Goal: Transaction & Acquisition: Purchase product/service

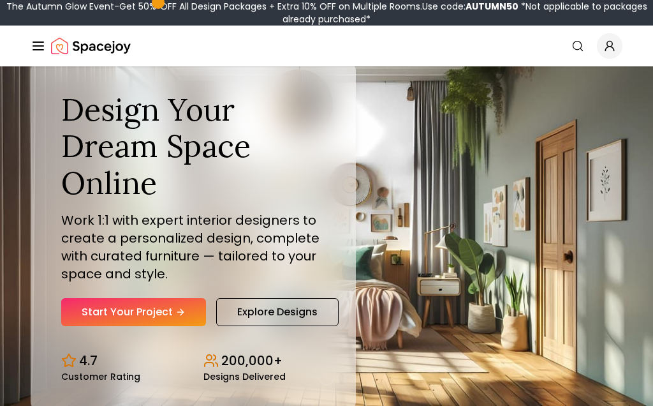
click at [106, 311] on link "Start Your Project" at bounding box center [133, 312] width 145 height 28
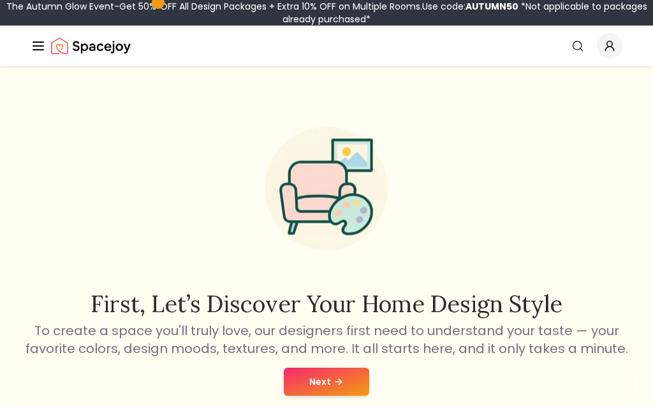
click at [353, 388] on button "Next" at bounding box center [326, 381] width 85 height 28
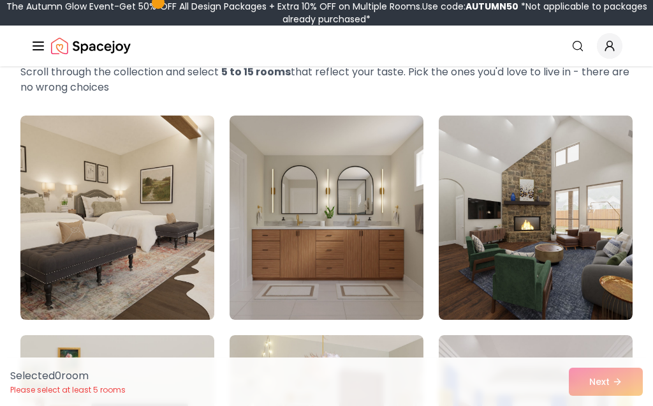
scroll to position [69, 0]
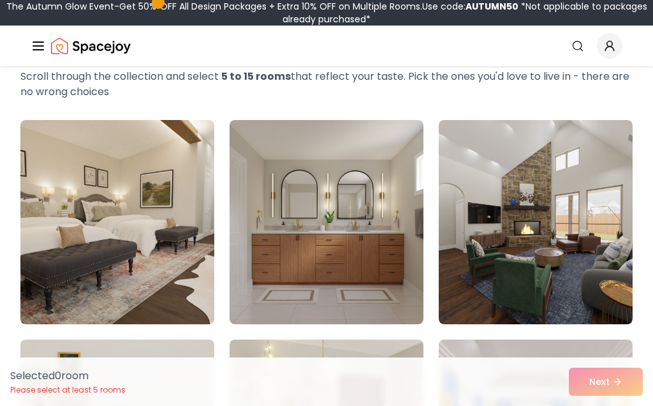
click at [68, 243] on img at bounding box center [117, 222] width 194 height 204
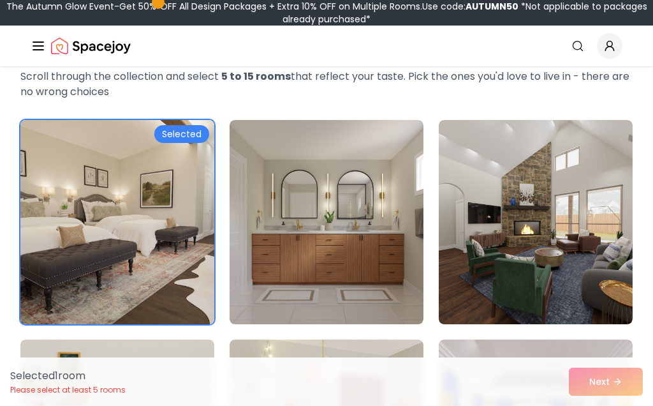
click at [594, 252] on img at bounding box center [536, 222] width 194 height 204
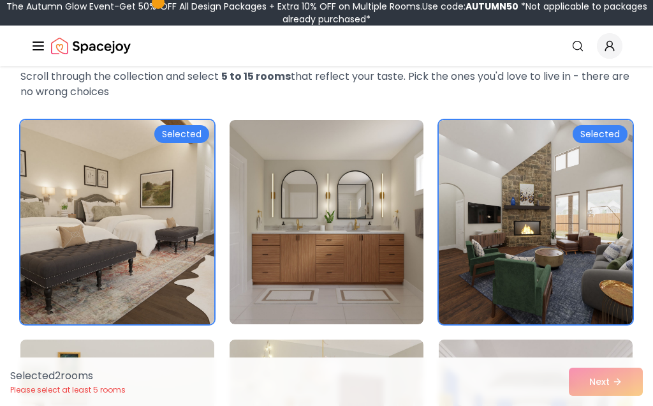
click at [394, 249] on img at bounding box center [327, 222] width 194 height 204
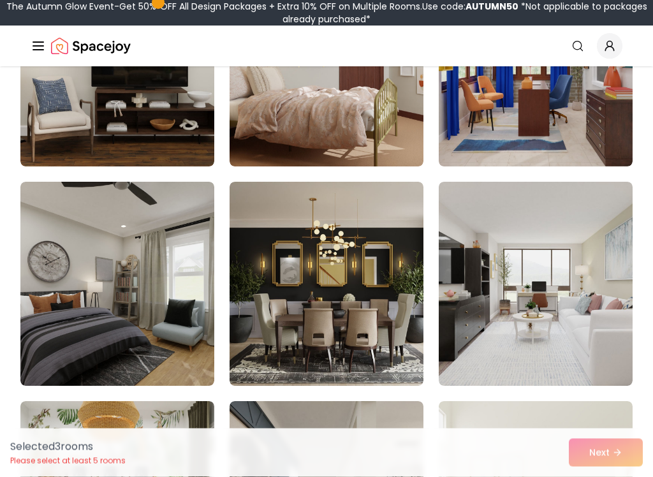
scroll to position [446, 0]
click at [405, 355] on img at bounding box center [327, 284] width 194 height 204
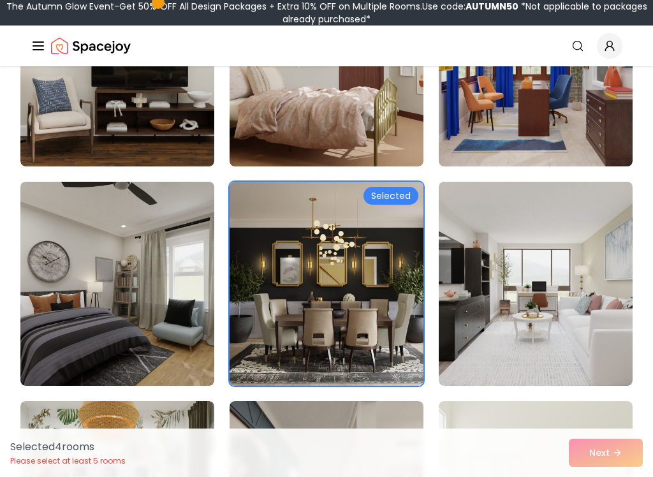
click at [554, 310] on img at bounding box center [536, 284] width 194 height 204
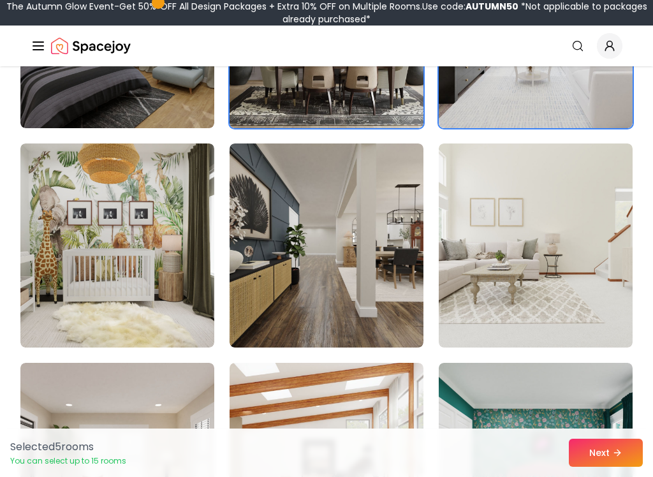
scroll to position [707, 0]
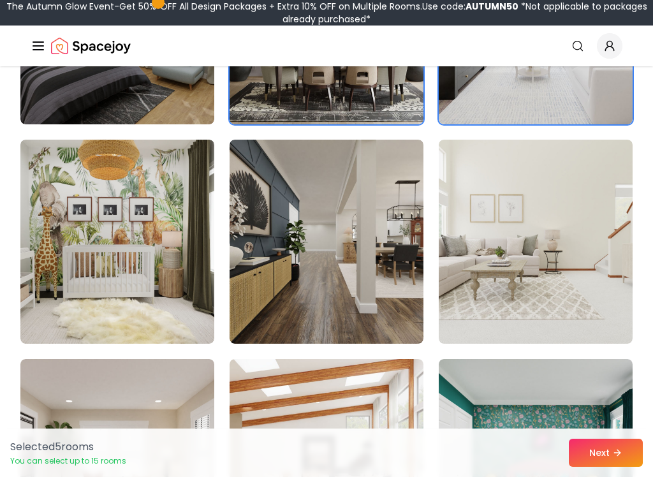
click at [566, 297] on img at bounding box center [536, 242] width 194 height 204
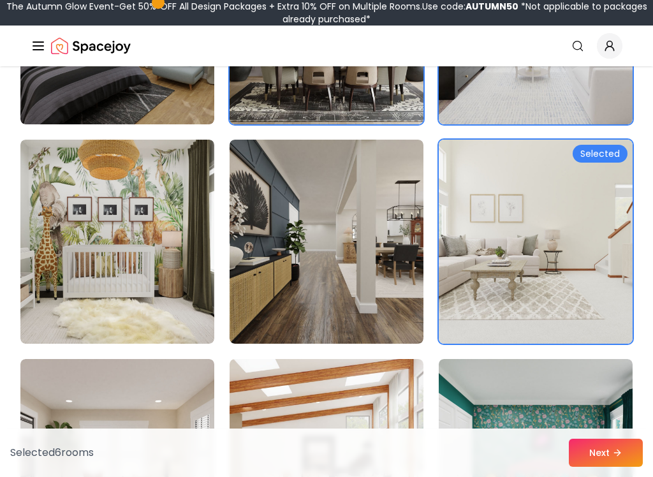
click at [367, 295] on img at bounding box center [327, 242] width 194 height 204
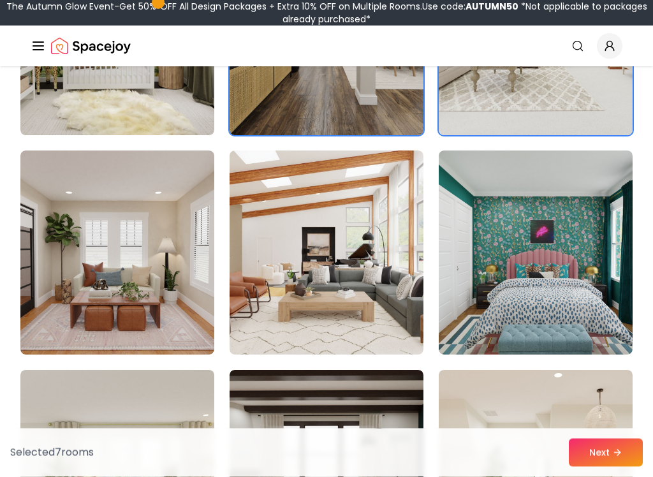
scroll to position [916, 0]
click at [99, 281] on img at bounding box center [117, 252] width 194 height 204
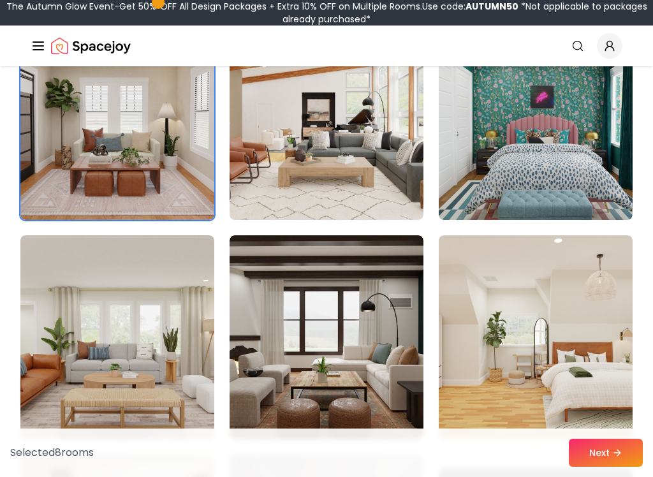
scroll to position [1058, 0]
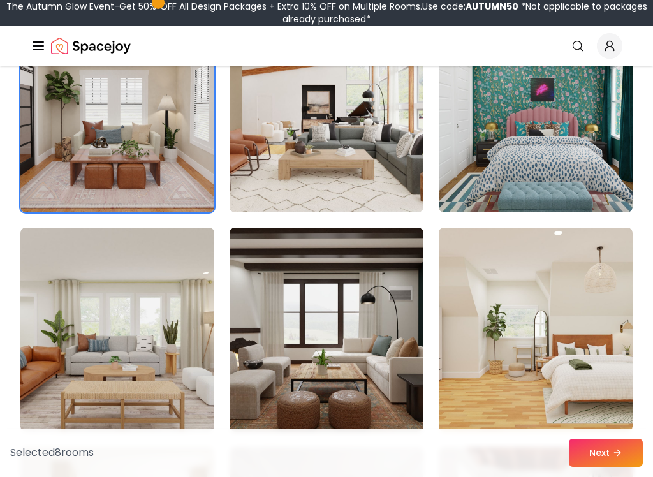
click at [367, 154] on img at bounding box center [327, 110] width 194 height 204
click at [362, 337] on img at bounding box center [327, 330] width 194 height 204
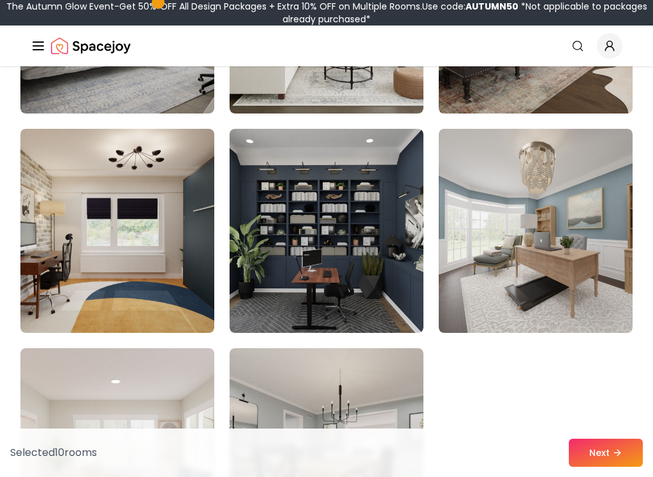
scroll to position [3540, 0]
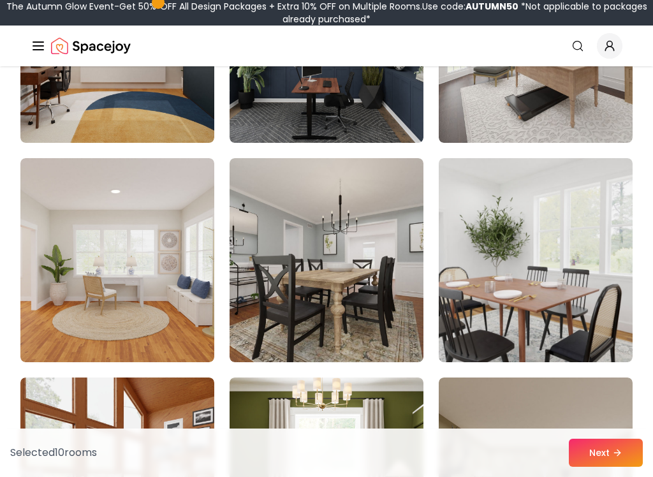
click at [609, 405] on button "Next" at bounding box center [606, 453] width 74 height 28
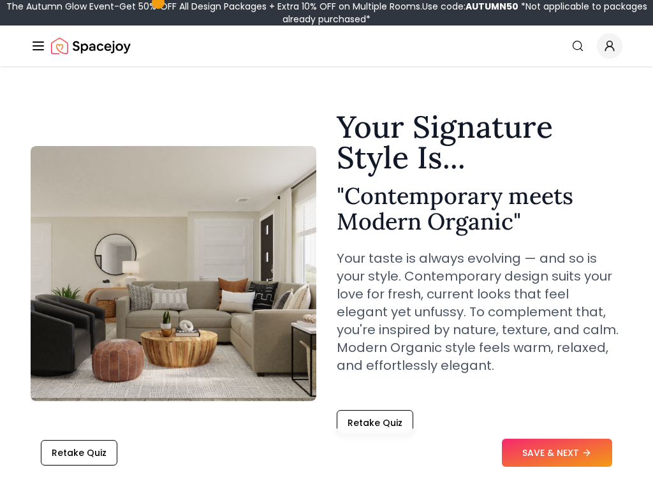
scroll to position [13, 0]
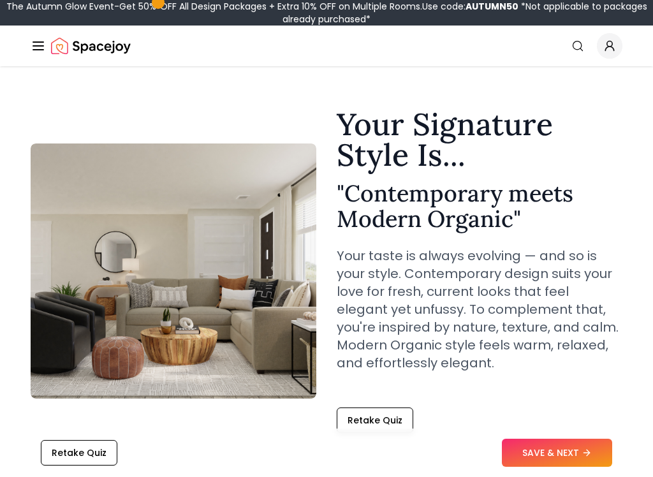
click at [581, 405] on button "SAVE & NEXT" at bounding box center [557, 453] width 110 height 28
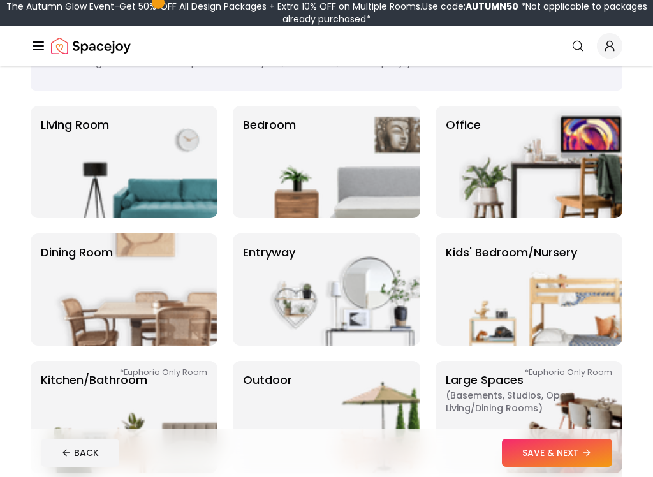
scroll to position [67, 0]
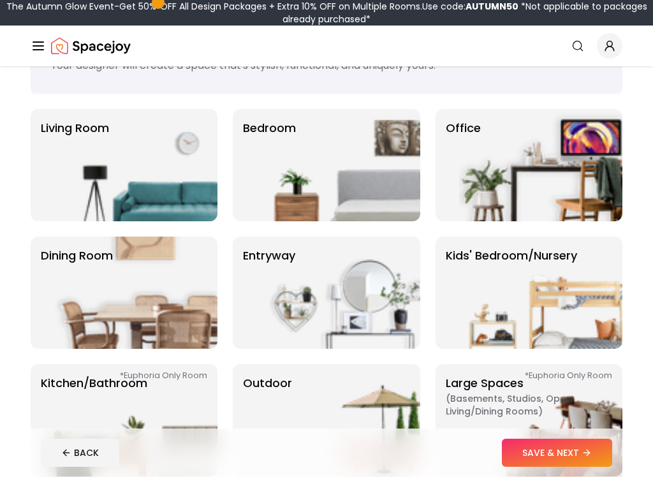
click at [394, 193] on img at bounding box center [338, 165] width 163 height 112
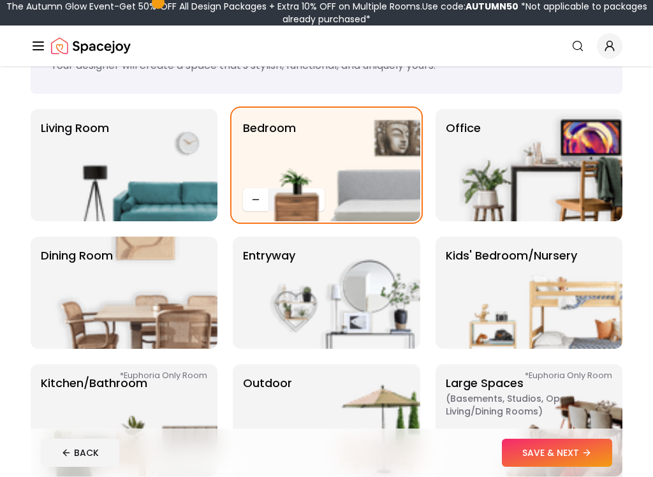
click at [587, 405] on icon at bounding box center [586, 453] width 10 height 10
